Goal: Task Accomplishment & Management: Complete application form

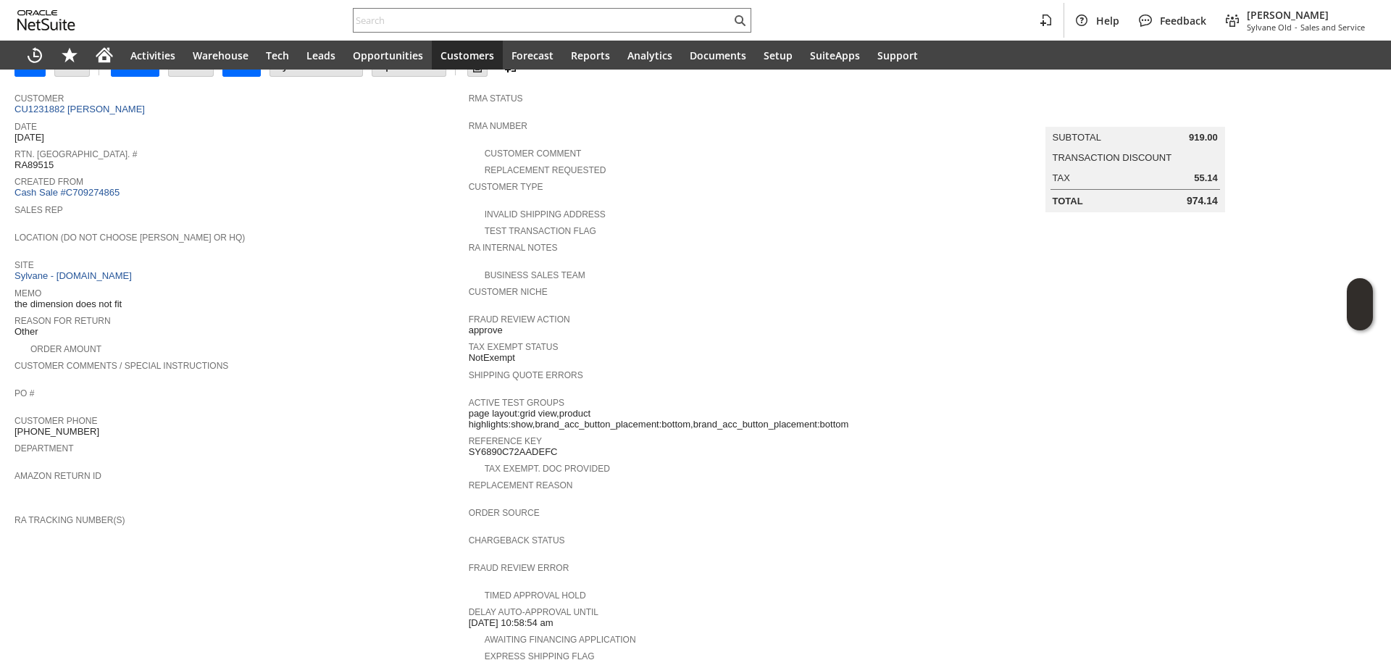
scroll to position [35, 0]
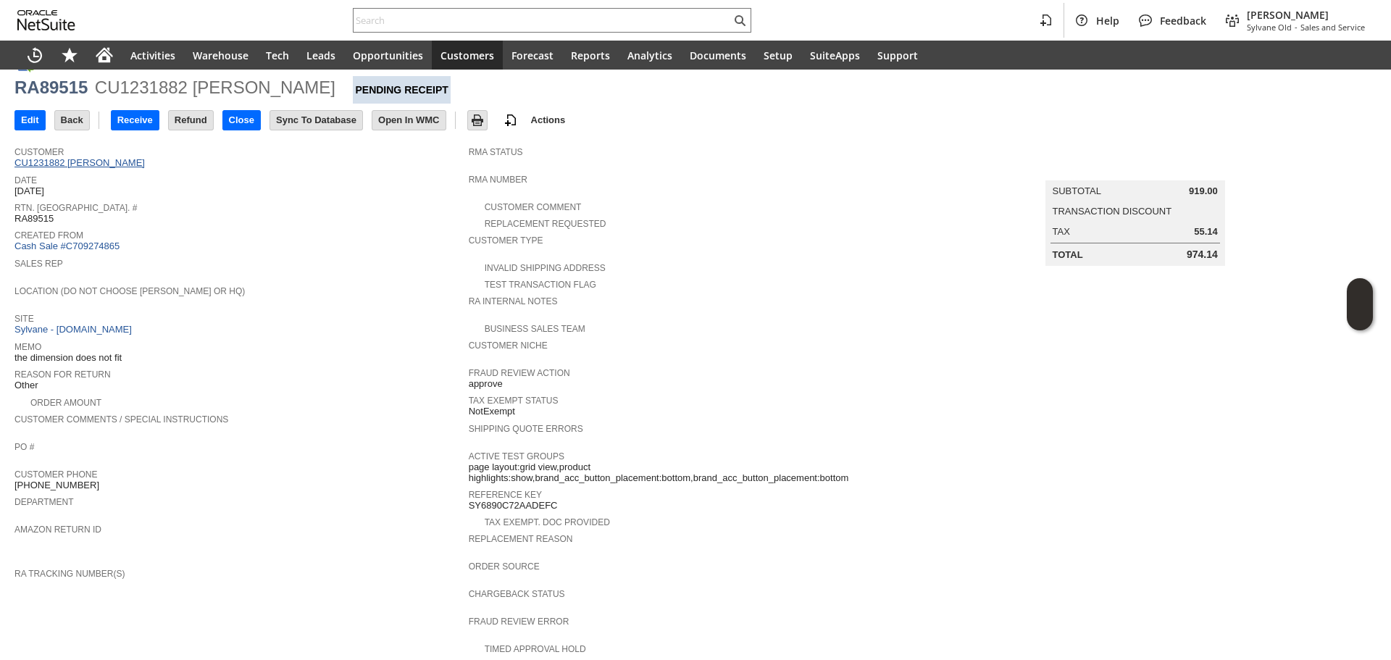
click at [100, 160] on link "CU1231882 [PERSON_NAME]" at bounding box center [81, 162] width 134 height 11
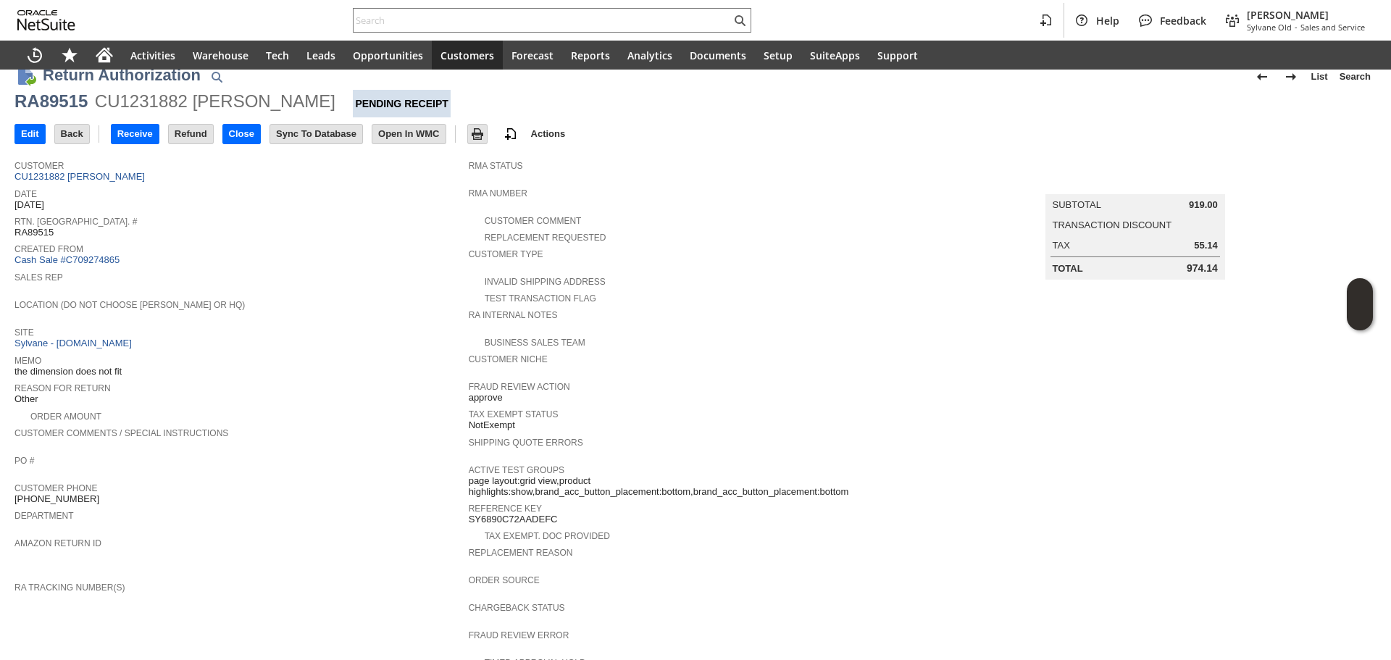
scroll to position [0, 0]
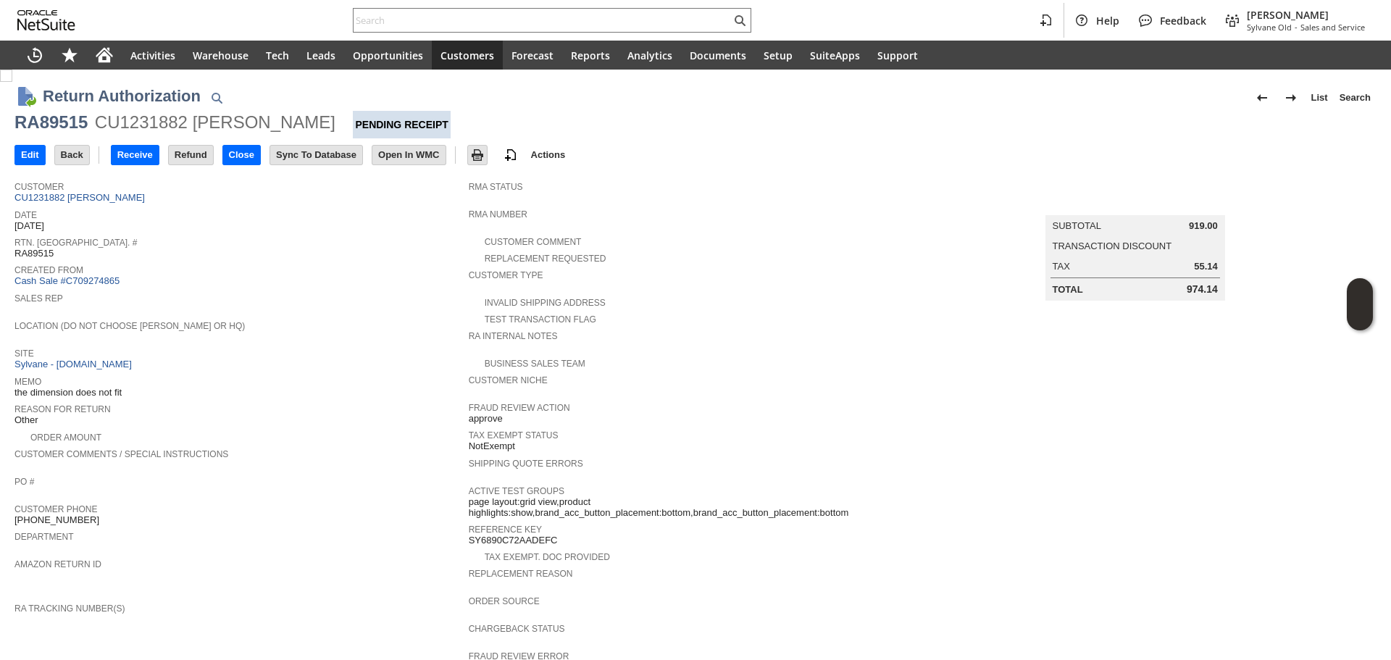
click at [61, 125] on div "RA89515" at bounding box center [50, 122] width 73 height 23
copy div "RA89515"
click at [28, 150] on input "Edit" at bounding box center [30, 155] width 30 height 19
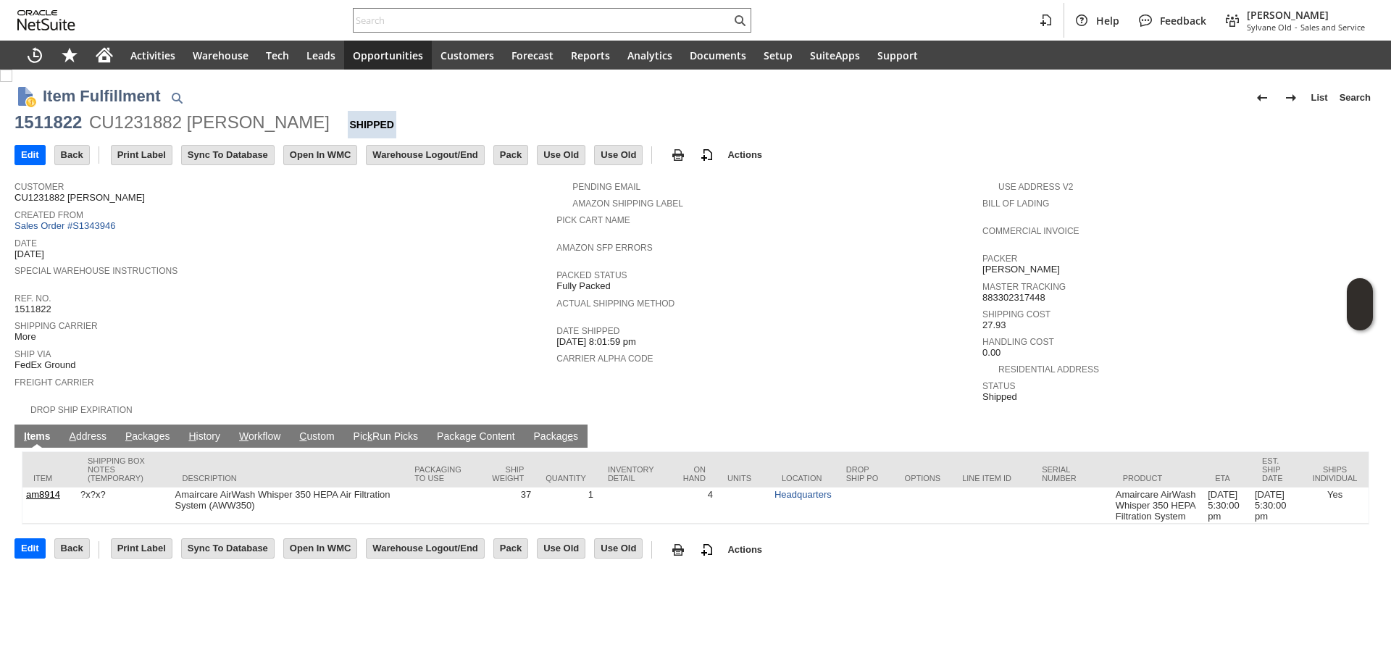
click at [167, 430] on link "P ackages" at bounding box center [148, 437] width 52 height 14
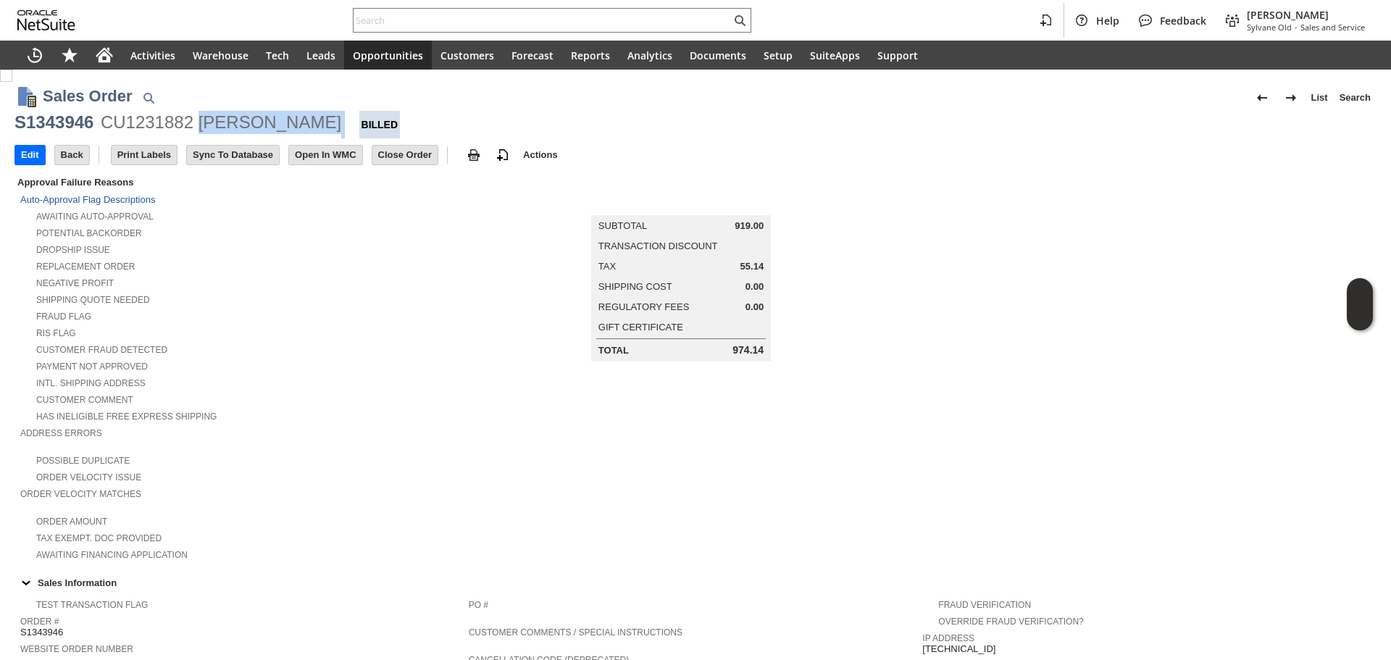
copy div "Thomas Ruge"
drag, startPoint x: 311, startPoint y: 123, endPoint x: 197, endPoint y: 130, distance: 114.0
click at [197, 130] on div "S1343946 CU1231882 Thomas Ruge Billed" at bounding box center [695, 125] width 1362 height 28
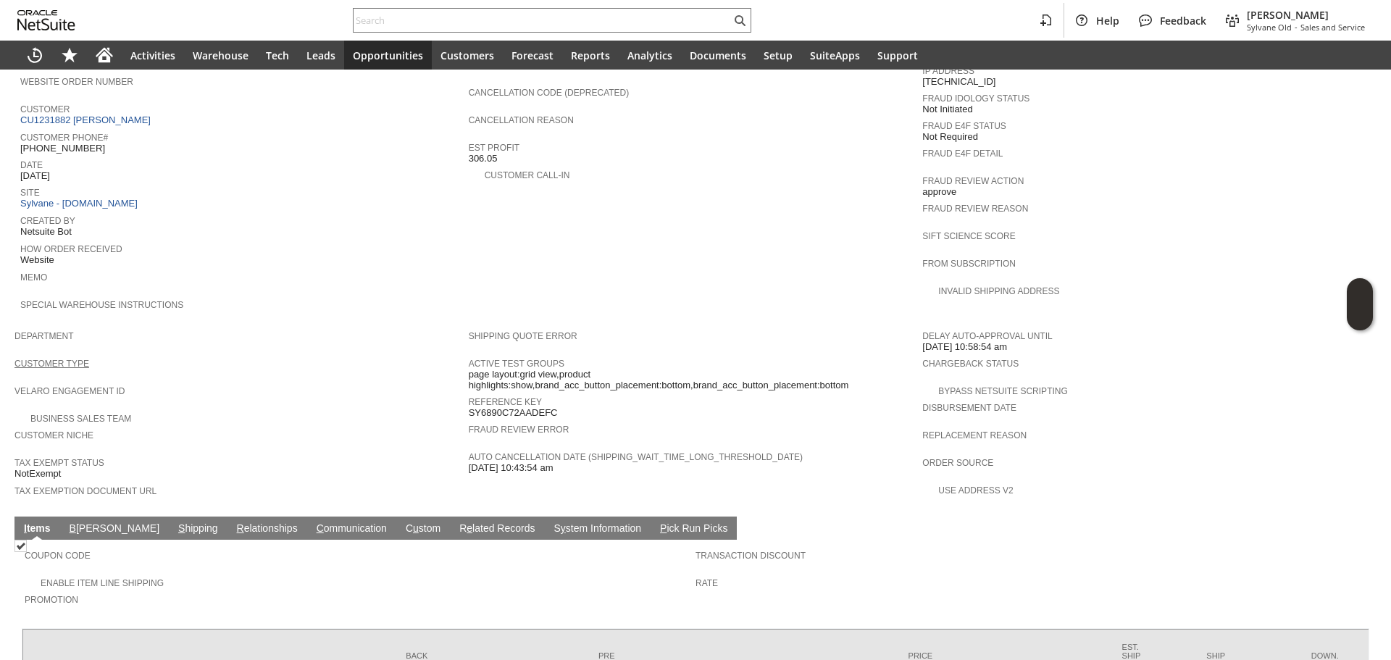
scroll to position [536, 0]
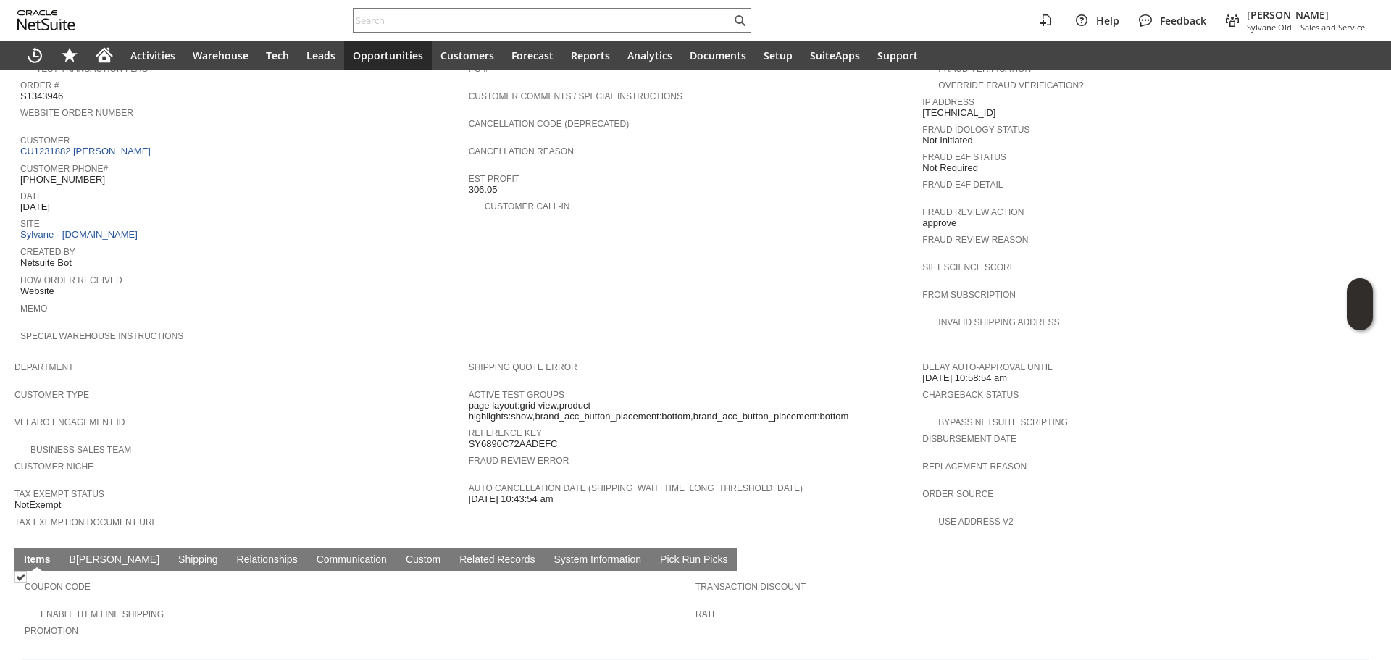
click at [62, 174] on span "(734) 593-6254" at bounding box center [62, 180] width 85 height 12
click at [62, 174] on span "[PHONE_NUMBER]" at bounding box center [62, 180] width 85 height 12
copy tbody "[PHONE_NUMBER]"
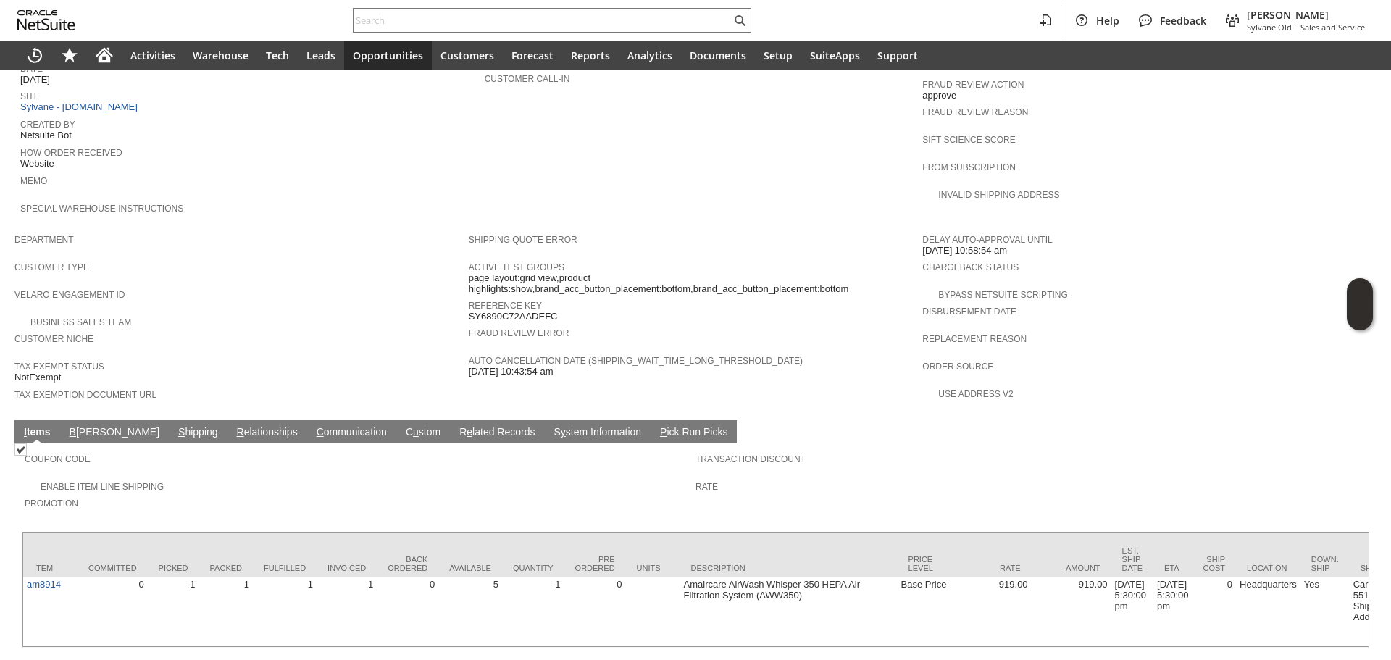
scroll to position [681, 0]
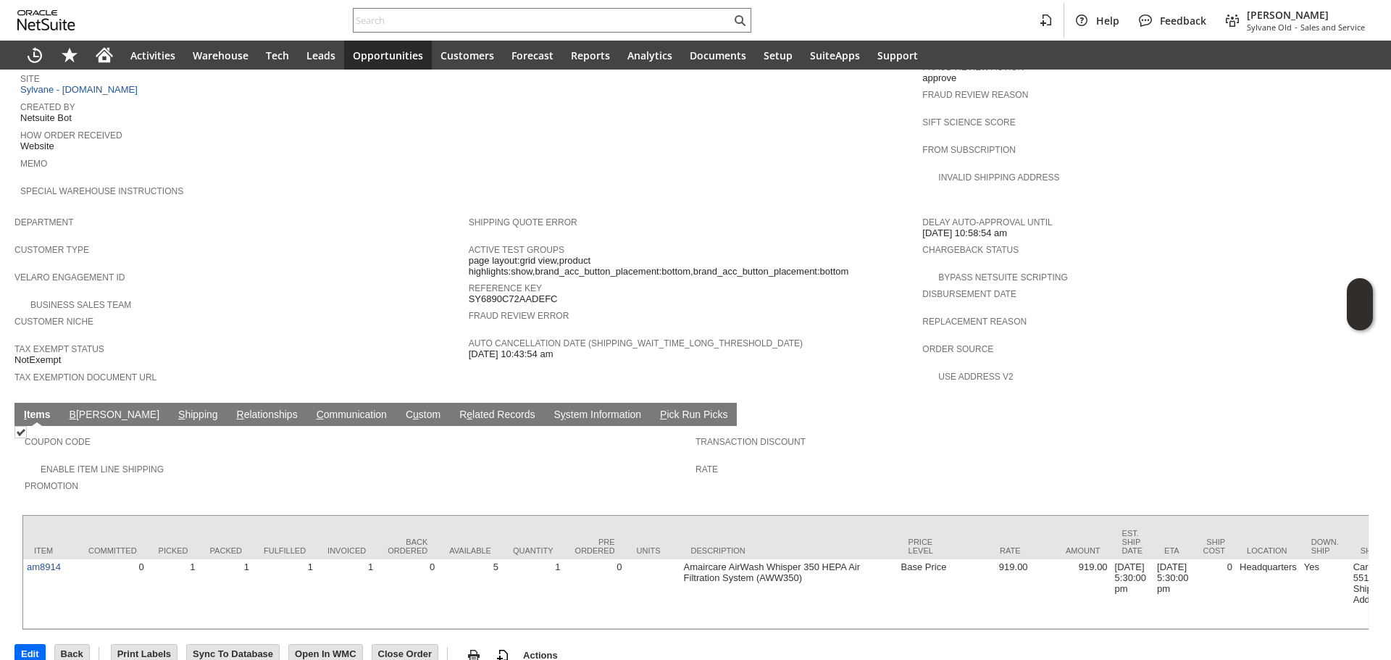
drag, startPoint x: 125, startPoint y: 383, endPoint x: 127, endPoint y: 397, distance: 13.8
click at [175, 409] on link "S hipping" at bounding box center [198, 416] width 47 height 14
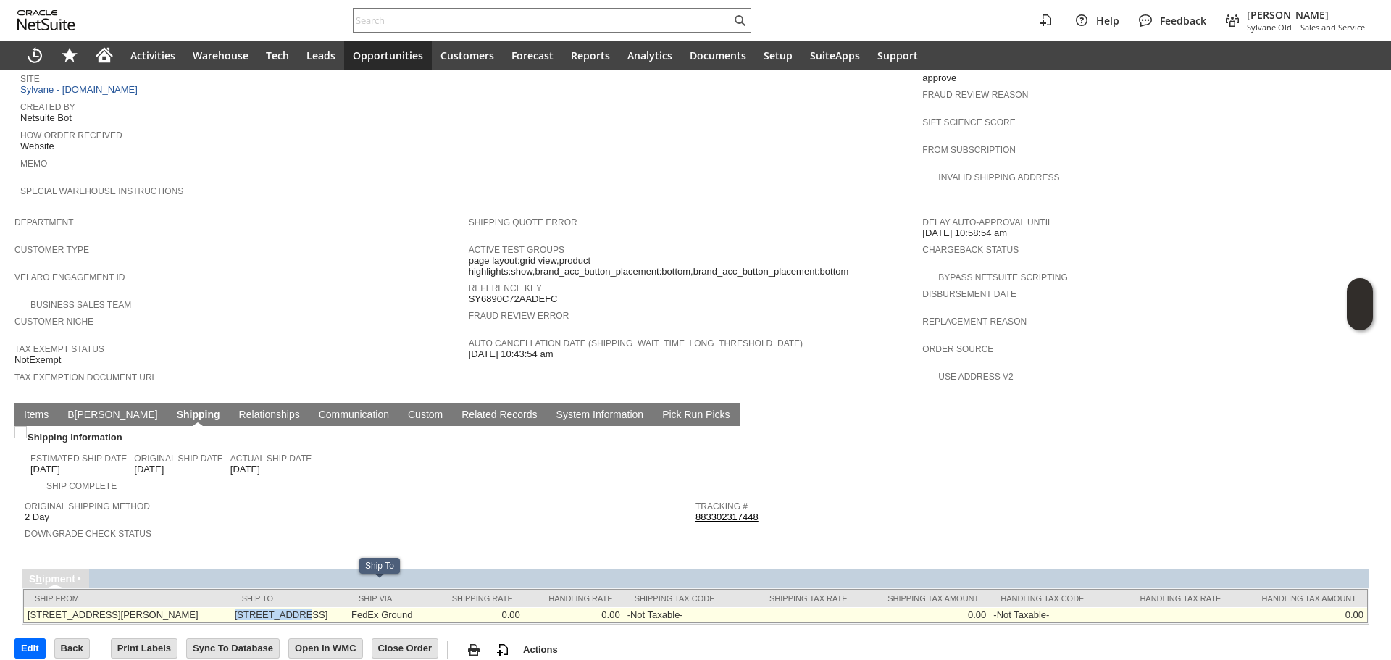
copy td "775 S MAIN ST"
drag, startPoint x: 267, startPoint y: 586, endPoint x: 332, endPoint y: 589, distance: 65.3
click at [332, 607] on td "775 S MAIN ST CHELSEA MI 48118-1383 United States" at bounding box center [289, 614] width 117 height 15
click at [348, 607] on td "775 S MAIN ST CHELSEA MI 48118-1383 United States" at bounding box center [289, 614] width 117 height 15
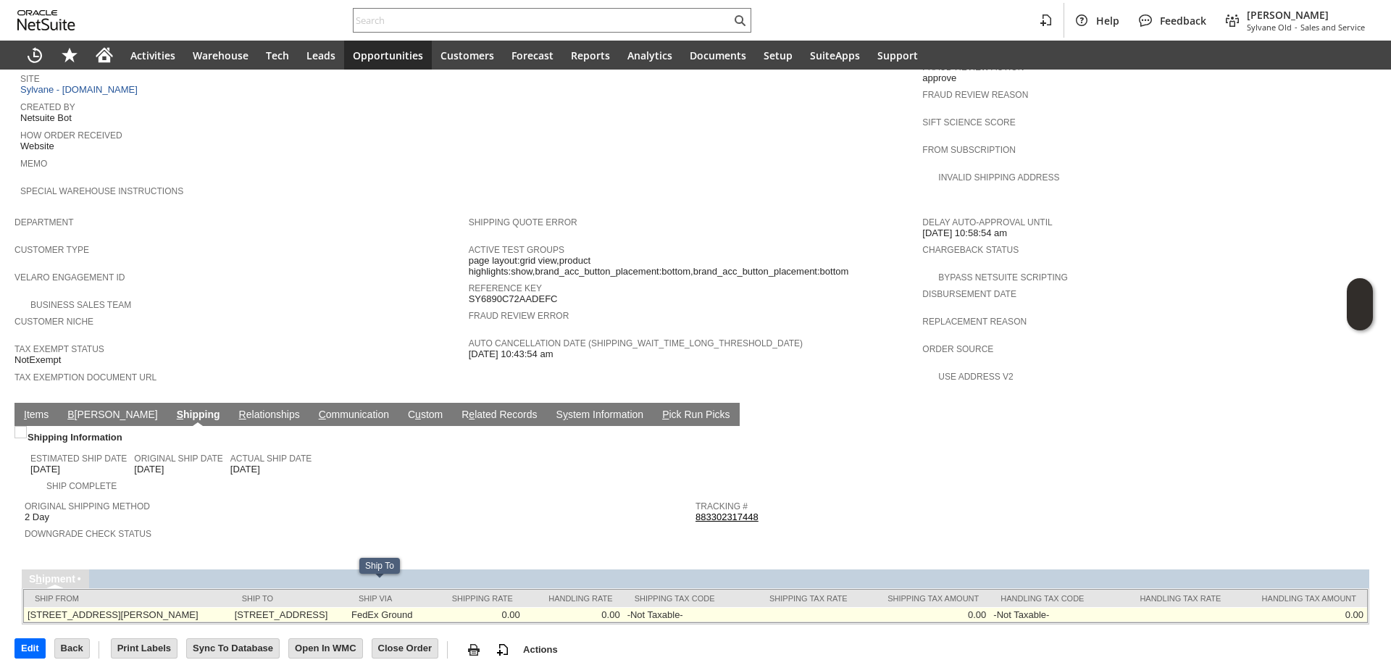
copy td "48118"
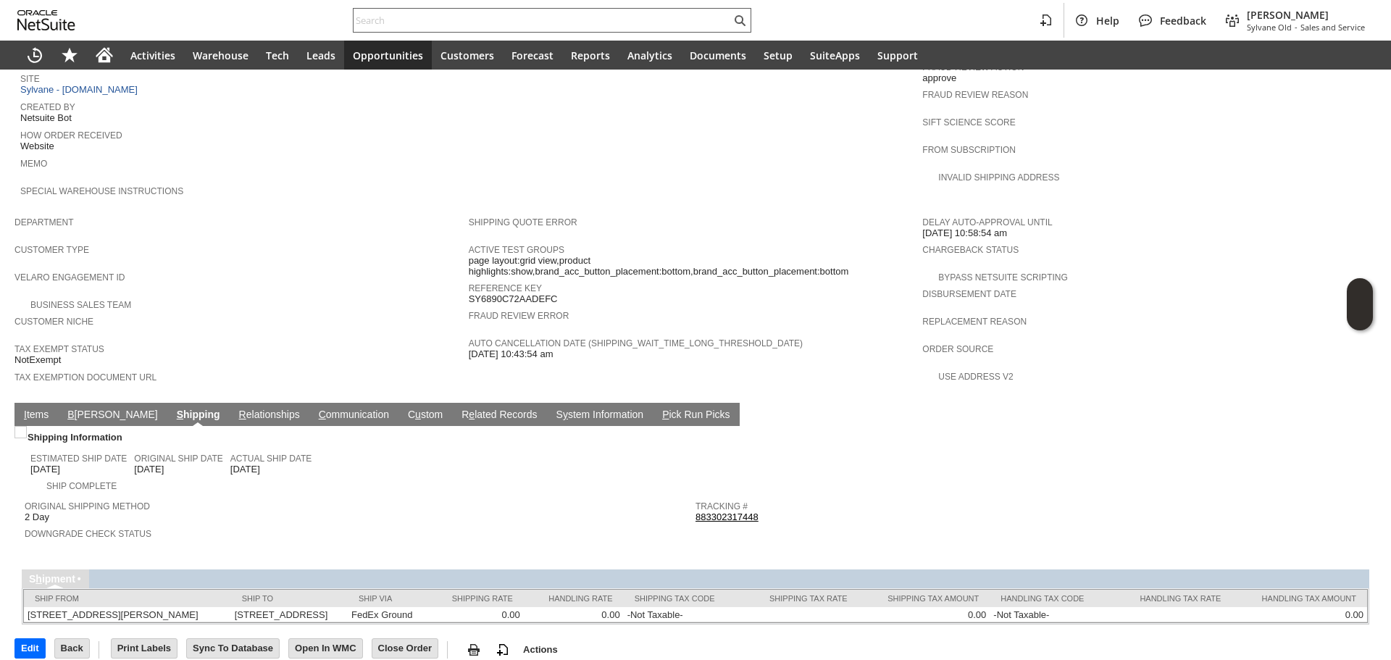
click at [449, 10] on div "Help Feedback Gary J Llanasas Sylvane Old - Sales and Service" at bounding box center [695, 20] width 1391 height 41
click at [449, 10] on div at bounding box center [552, 20] width 399 height 25
click at [447, 16] on input "text" at bounding box center [543, 20] width 378 height 17
type input "c"
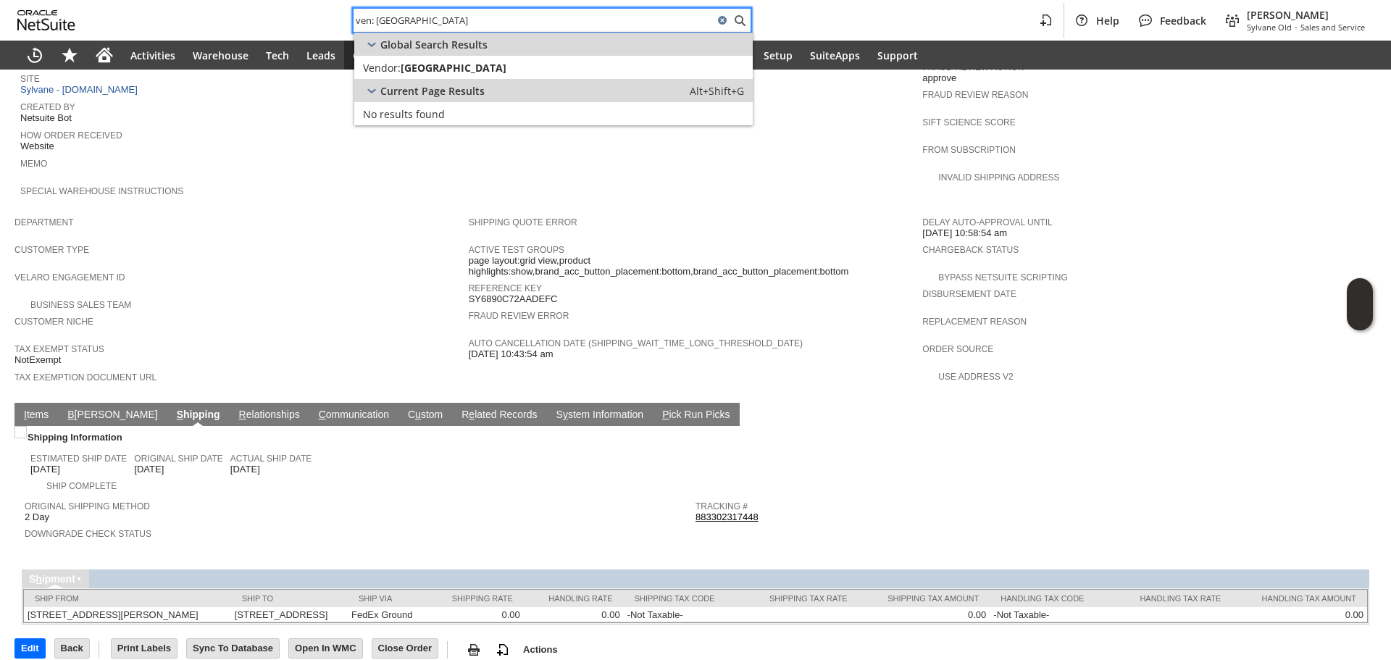
type input "ven: senville"
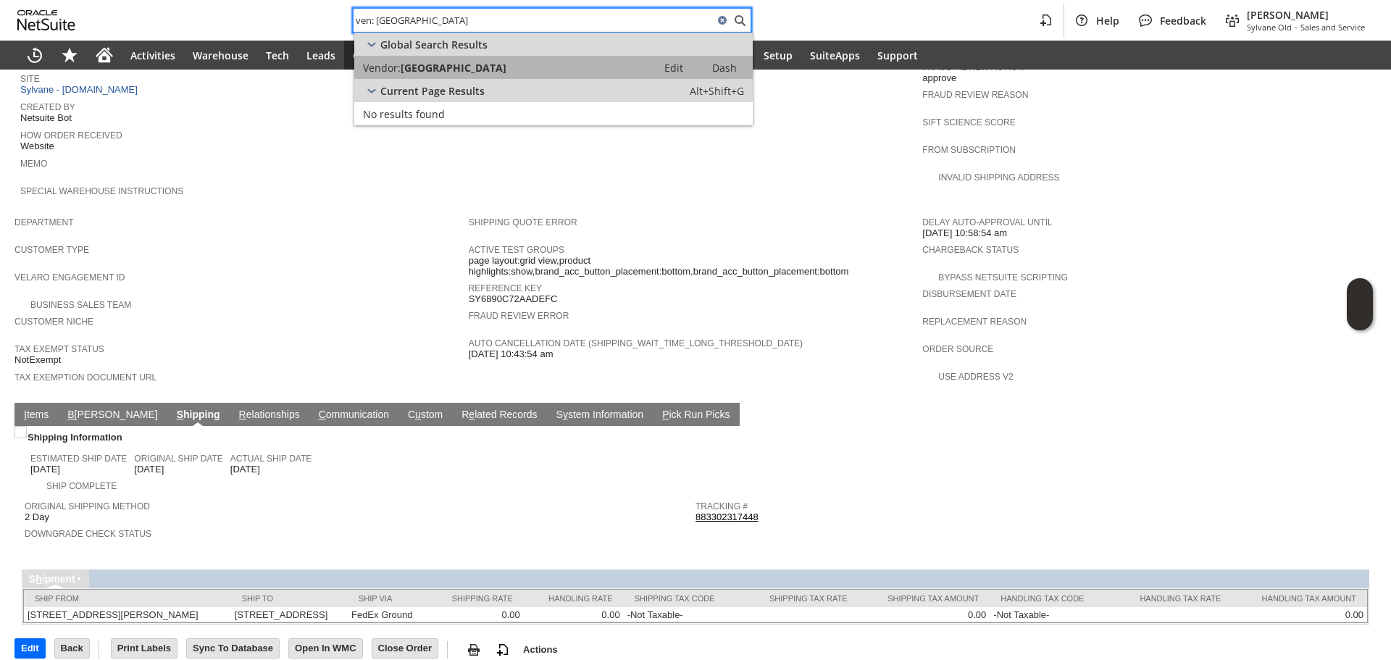
click at [464, 75] on link "Vendor: Senville Edit Dash" at bounding box center [553, 67] width 399 height 23
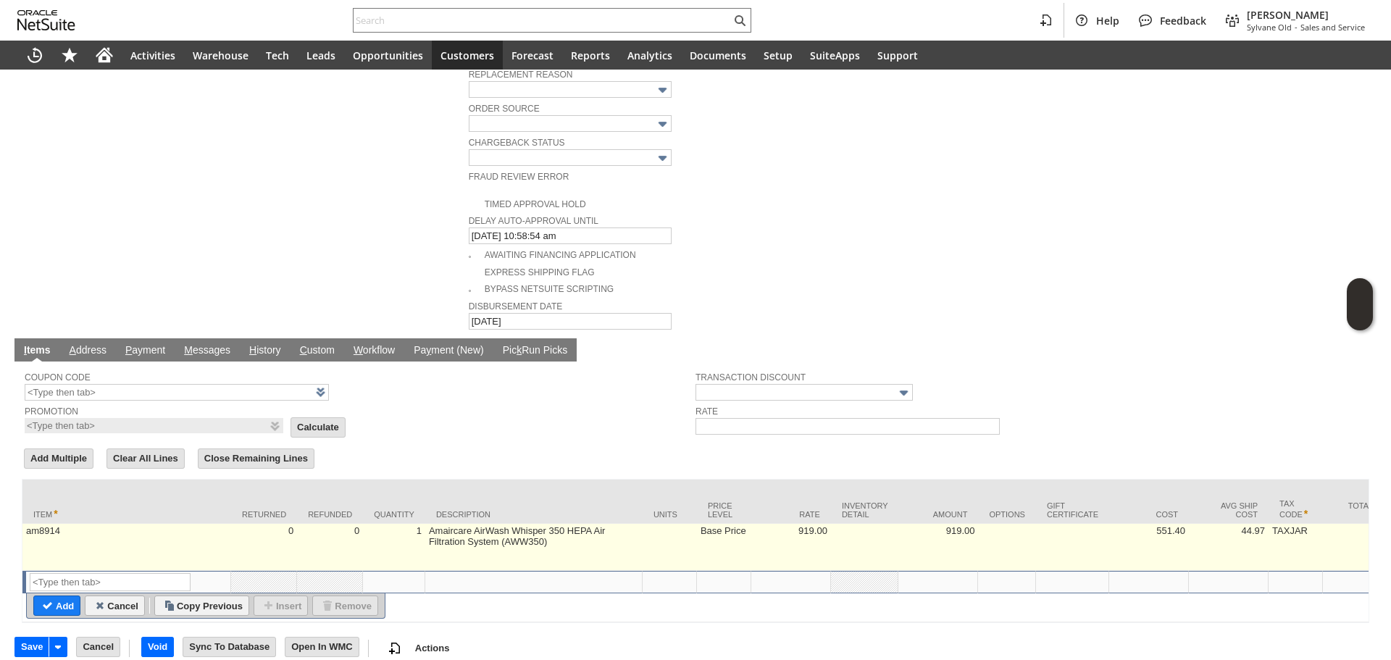
scroll to position [664, 0]
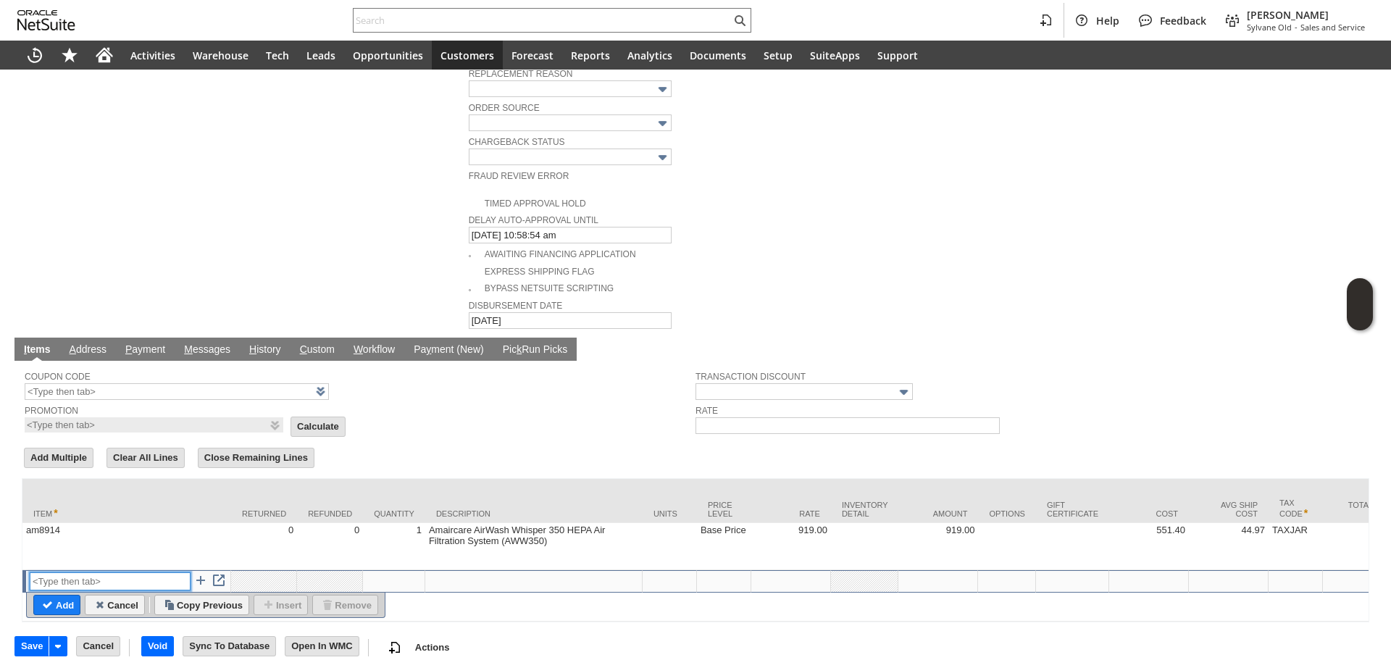
click at [109, 572] on input "text" at bounding box center [110, 581] width 161 height 18
type input "RSC1"
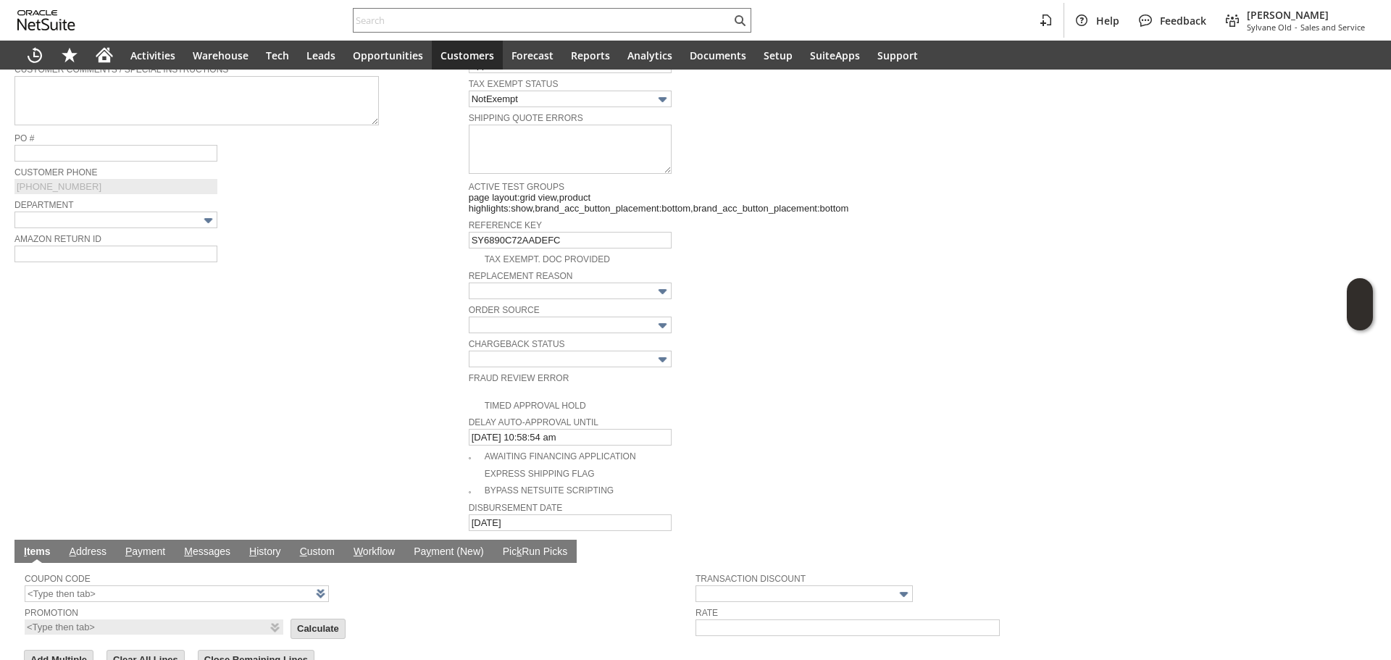
type input "Disco...rice"
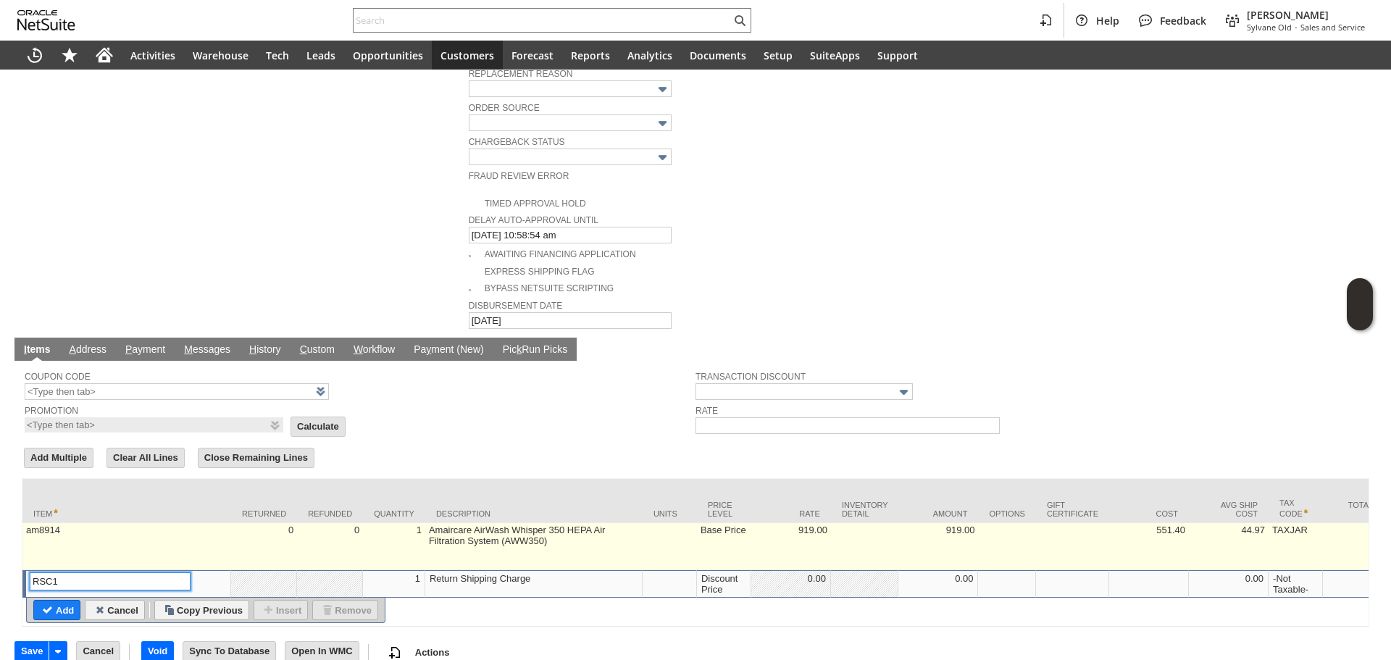
scroll to position [670, 0]
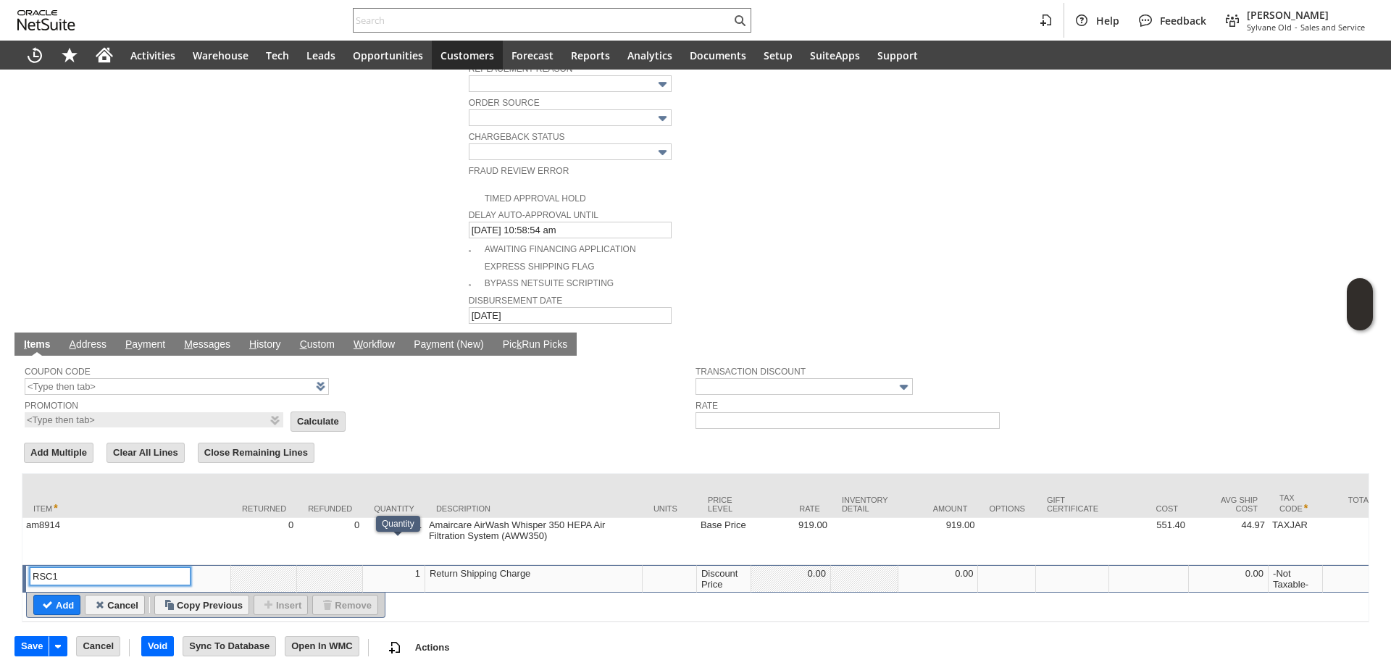
type input "RSC1"
click at [717, 567] on div "Discount Price" at bounding box center [724, 578] width 46 height 23
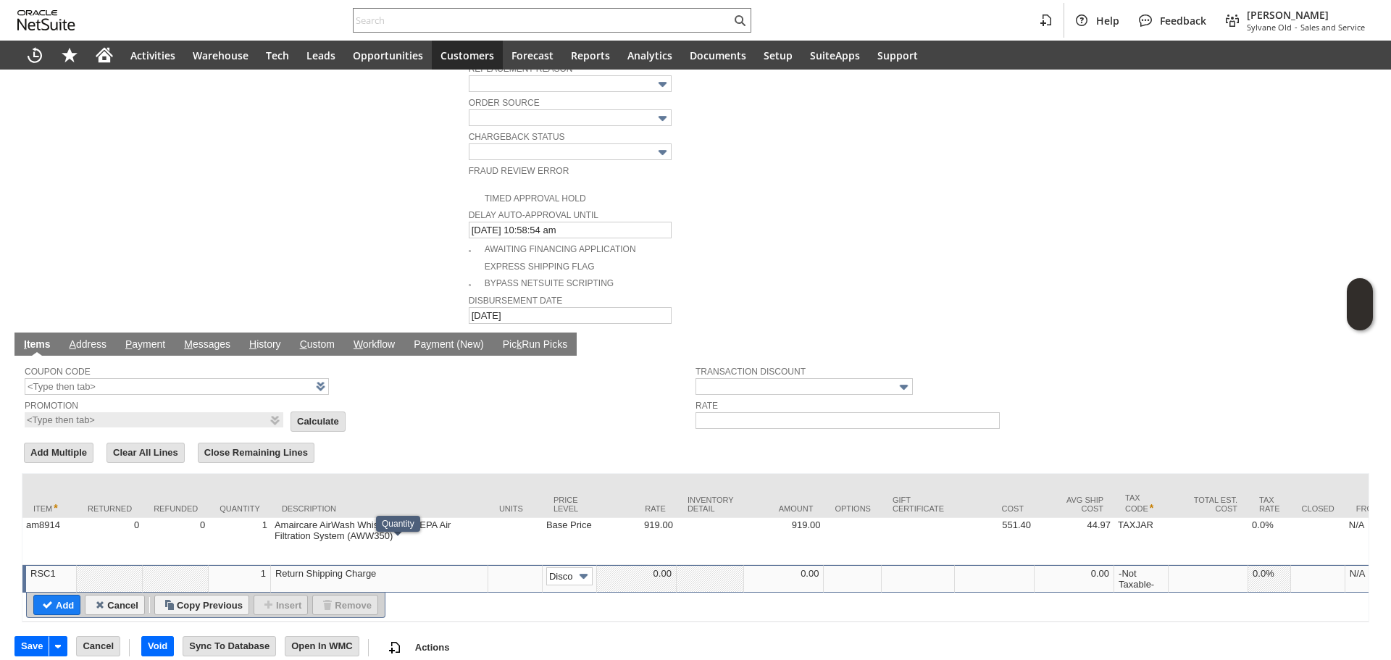
scroll to position [0, 22]
click at [574, 567] on input "Disco...rice" at bounding box center [569, 576] width 46 height 18
type input "Custom"
click at [641, 565] on td at bounding box center [637, 579] width 80 height 28
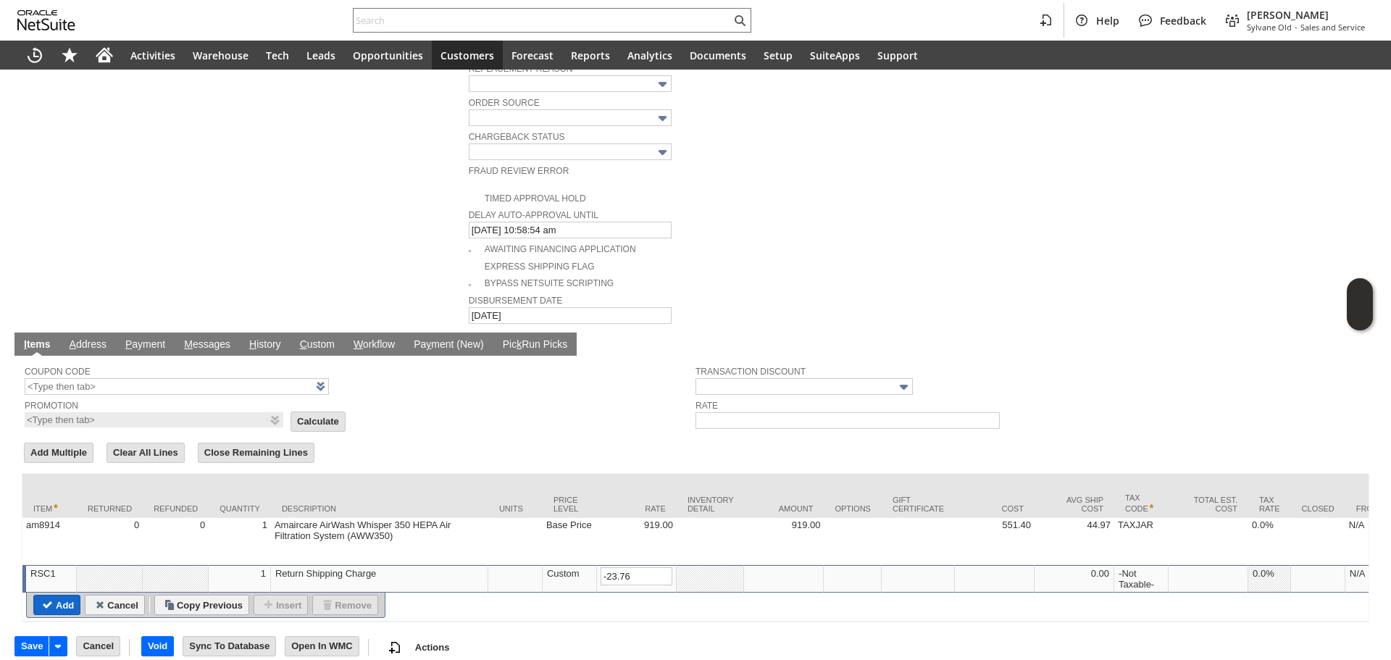
type input "-23.76"
click at [39, 596] on input "Add" at bounding box center [57, 605] width 46 height 19
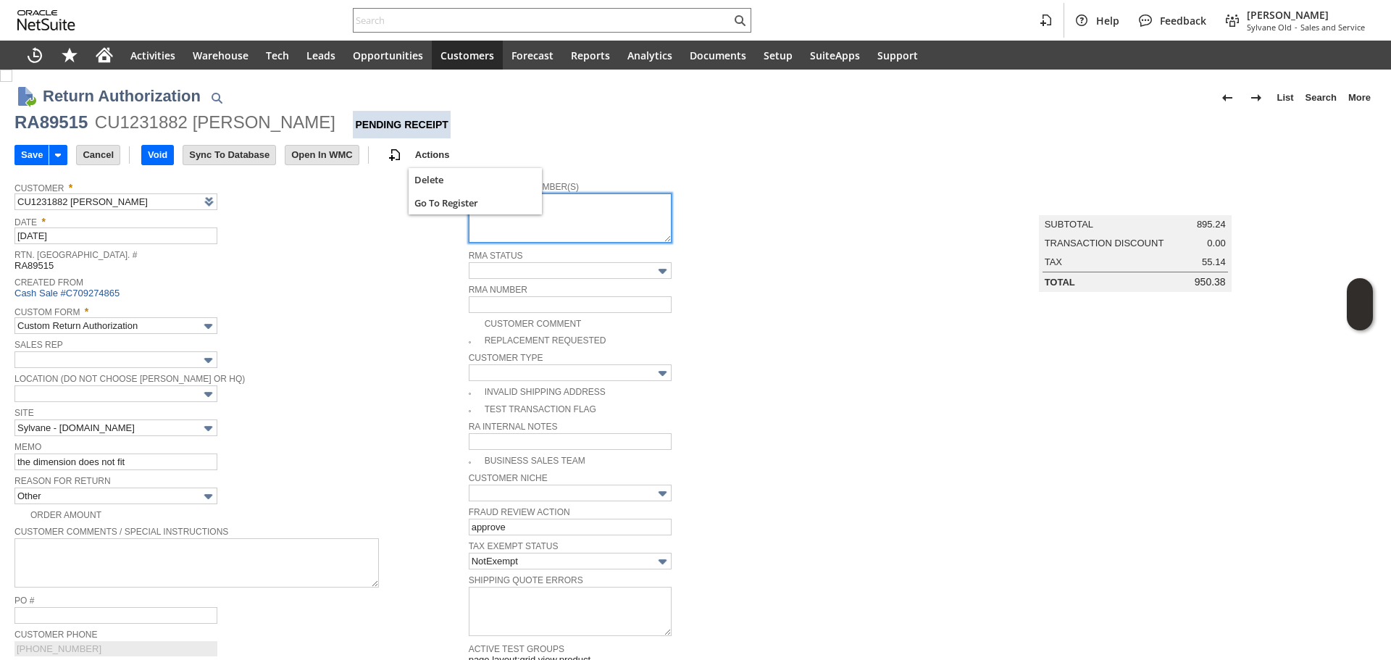
click at [506, 221] on textarea at bounding box center [570, 217] width 203 height 49
paste textarea "791933284660"
type textarea "791933284660"
click at [370, 219] on span "Date *" at bounding box center [237, 220] width 447 height 16
click at [51, 125] on div "RA89515" at bounding box center [50, 122] width 73 height 23
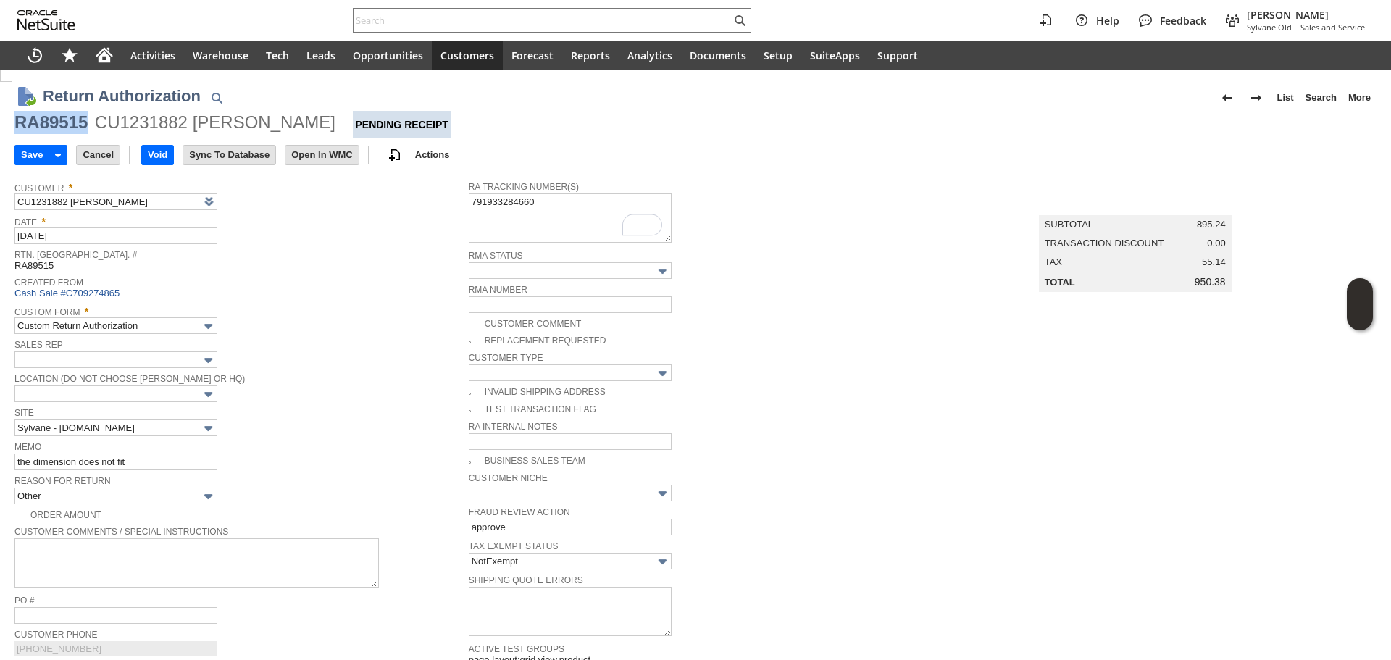
click at [51, 125] on div "RA89515" at bounding box center [50, 122] width 73 height 23
copy div "RA89515"
drag, startPoint x: 296, startPoint y: 133, endPoint x: 2, endPoint y: 130, distance: 294.2
click at [23, 128] on div "RA89515 CU1231882 [PERSON_NAME] Pending Receipt" at bounding box center [695, 125] width 1362 height 28
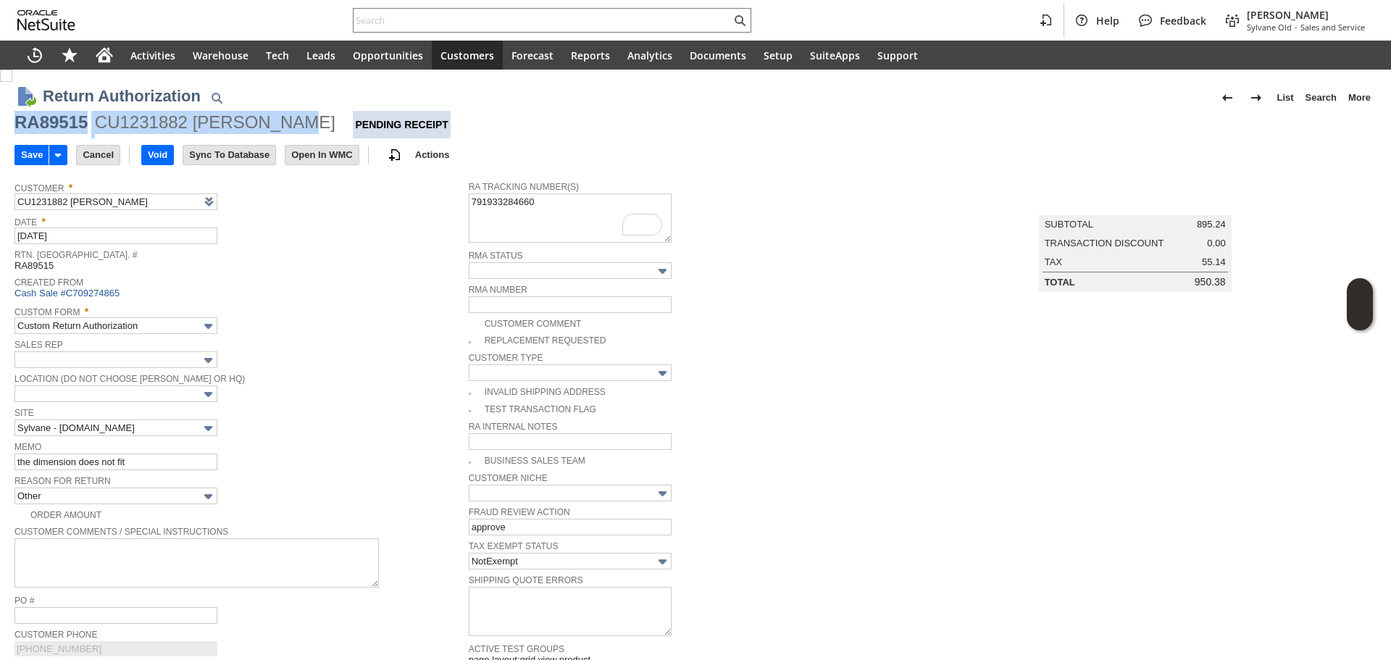
drag, startPoint x: 11, startPoint y: 129, endPoint x: 297, endPoint y: 114, distance: 286.6
click at [31, 161] on input "Save" at bounding box center [31, 155] width 33 height 19
